Goal: Obtain resource: Download file/media

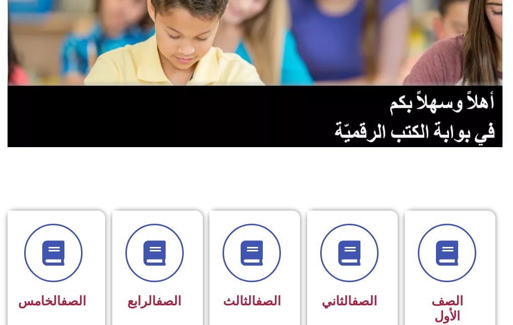
scroll to position [252, 0]
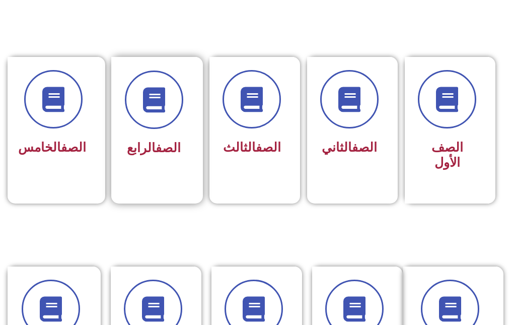
click at [167, 105] on div "الصف الرابع" at bounding box center [154, 116] width 58 height 90
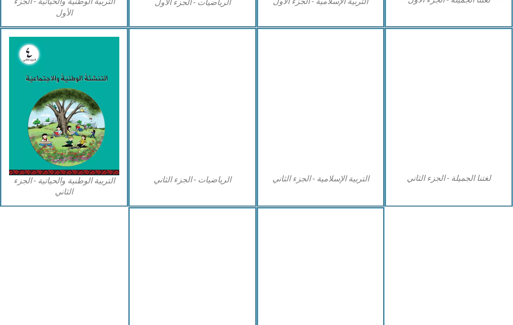
scroll to position [504, 0]
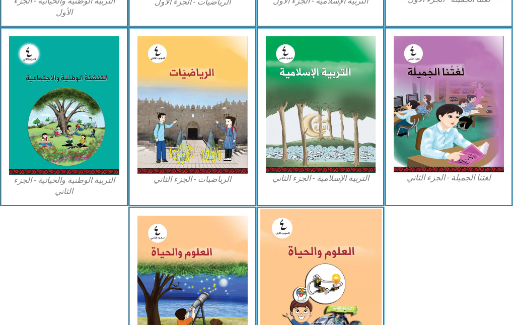
click at [336, 209] on img at bounding box center [320, 284] width 121 height 151
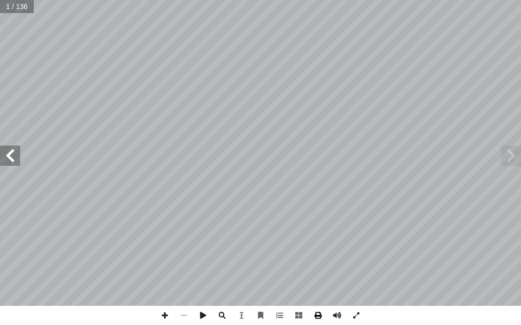
click at [319, 313] on span at bounding box center [317, 315] width 19 height 19
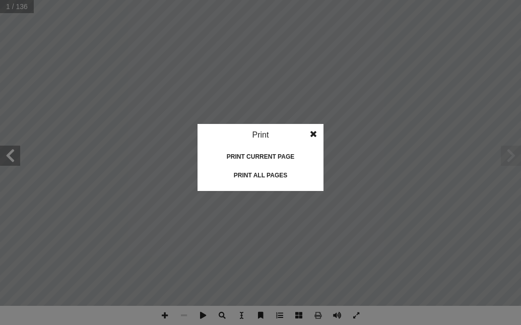
click at [252, 181] on div "Print all pages" at bounding box center [260, 175] width 101 height 16
